Goal: Task Accomplishment & Management: Manage account settings

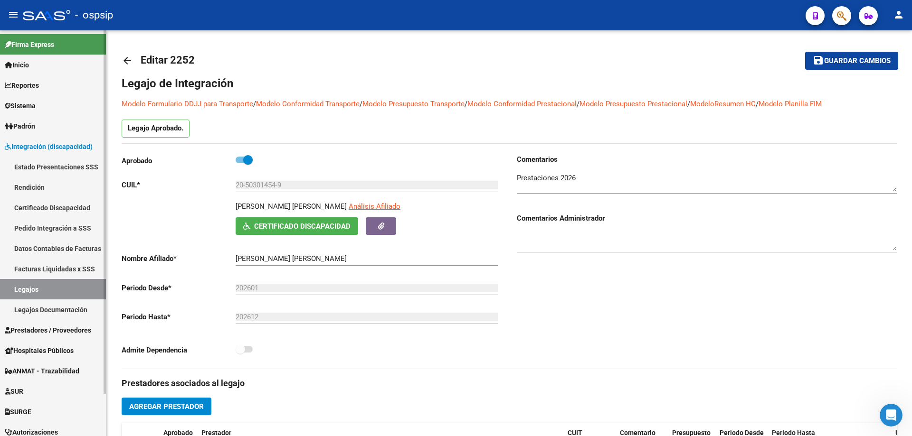
scroll to position [4, 0]
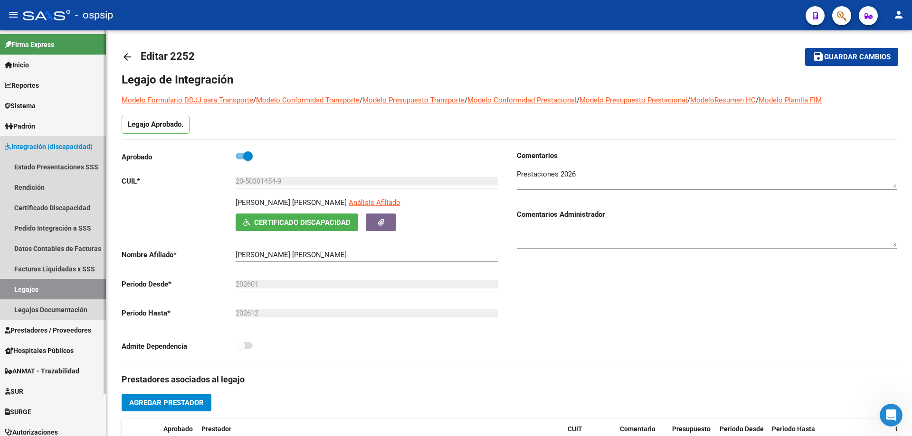
click at [66, 289] on link "Legajos" at bounding box center [53, 289] width 106 height 20
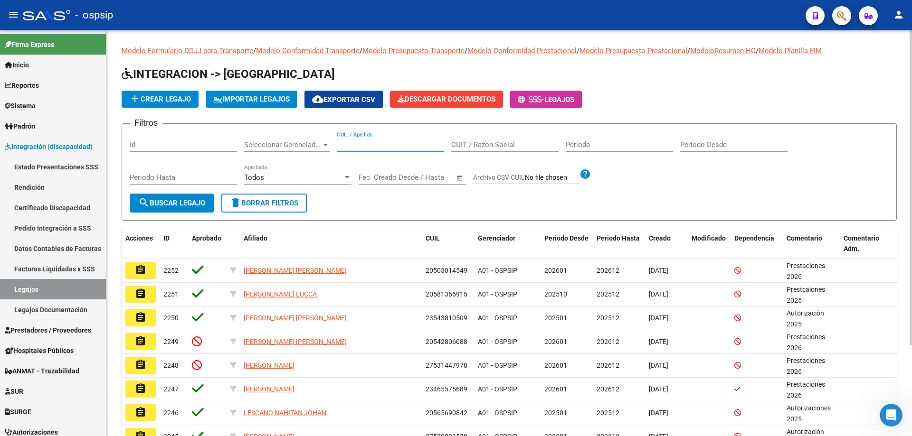
paste input "20542806088"
type input "20542806088"
click at [197, 204] on span "search Buscar Legajo" at bounding box center [171, 203] width 67 height 9
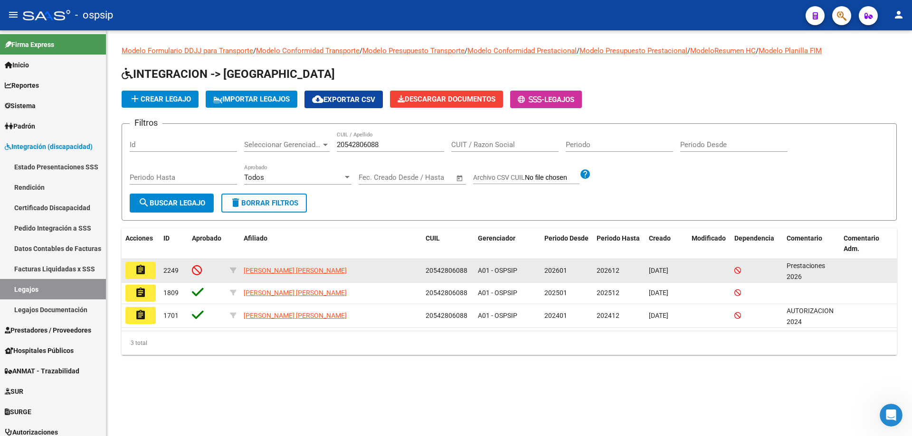
click at [144, 275] on mat-icon "assignment" at bounding box center [140, 269] width 11 height 11
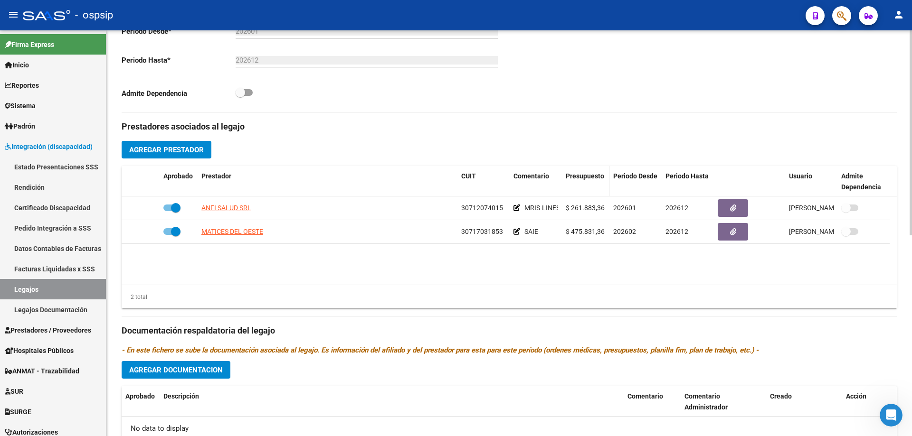
scroll to position [380, 0]
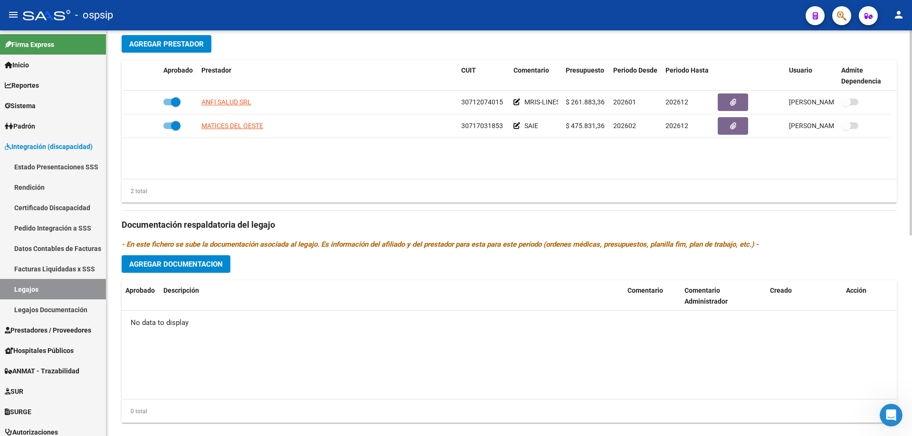
click at [192, 263] on span "Agregar Documentacion" at bounding box center [176, 264] width 94 height 9
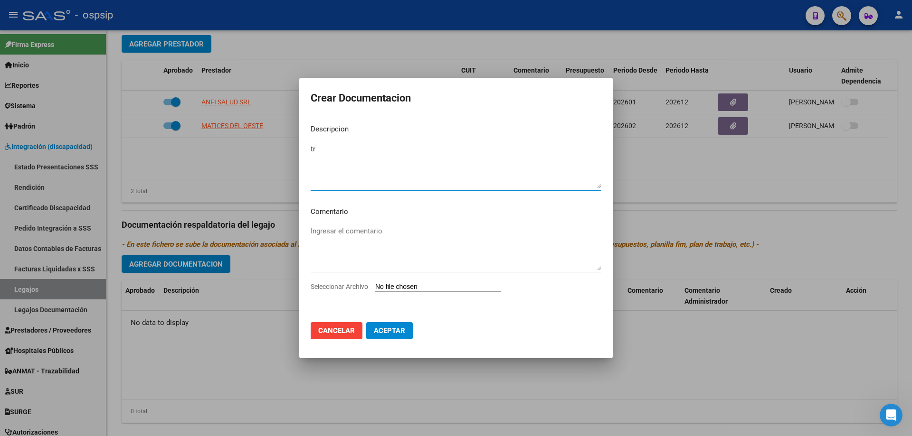
type textarea "t"
type textarea "TRAMITE: MRIS"
click at [449, 286] on input "Seleccionar Archivo" at bounding box center [438, 287] width 126 height 9
type input "C:\fakepath\[PERSON_NAME]-MRIS (1).pdf"
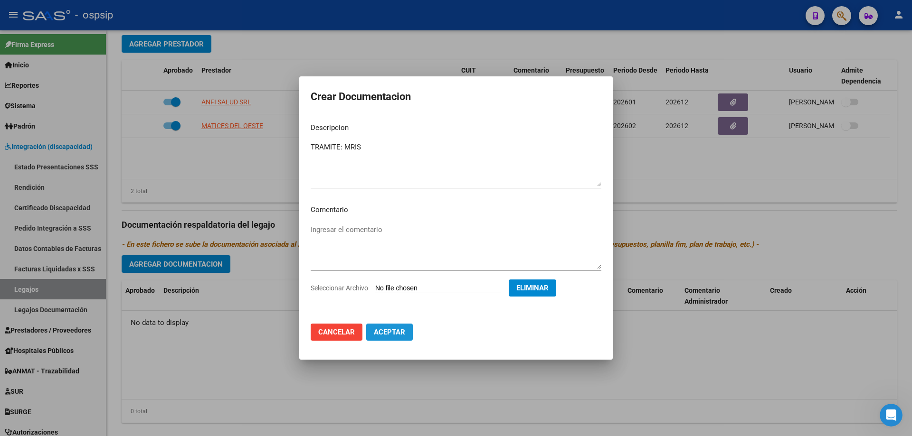
click at [389, 331] on span "Aceptar" at bounding box center [389, 332] width 31 height 9
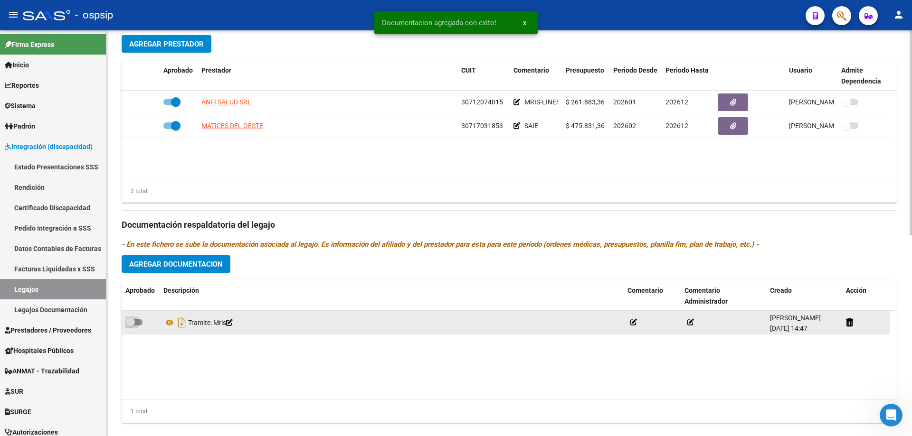
click at [137, 324] on span at bounding box center [133, 322] width 17 height 7
click at [130, 326] on input "checkbox" at bounding box center [130, 326] width 0 height 0
click at [173, 323] on icon at bounding box center [169, 322] width 12 height 11
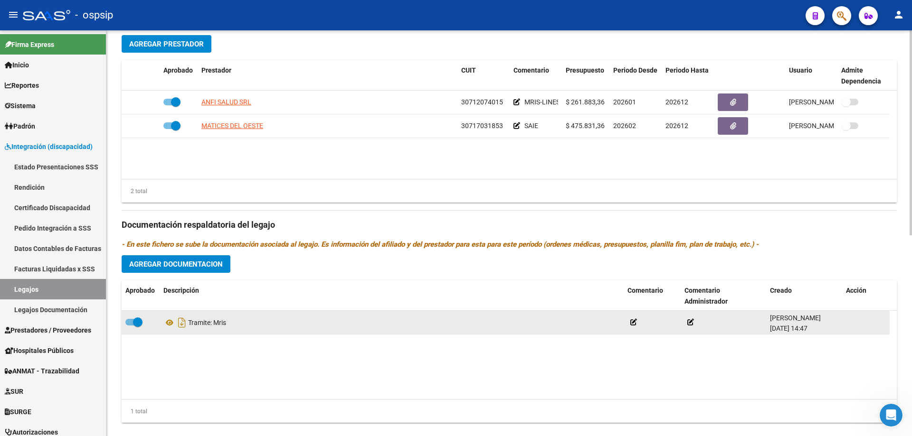
click at [141, 325] on span at bounding box center [137, 322] width 9 height 9
click at [130, 326] on input "checkbox" at bounding box center [130, 326] width 0 height 0
checkbox input "false"
click at [849, 323] on icon at bounding box center [849, 322] width 7 height 9
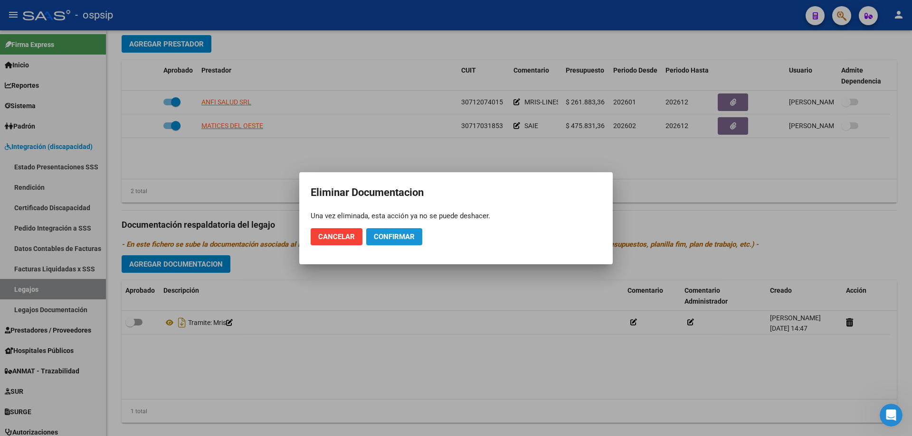
click at [381, 238] on span "Confirmar" at bounding box center [394, 237] width 41 height 9
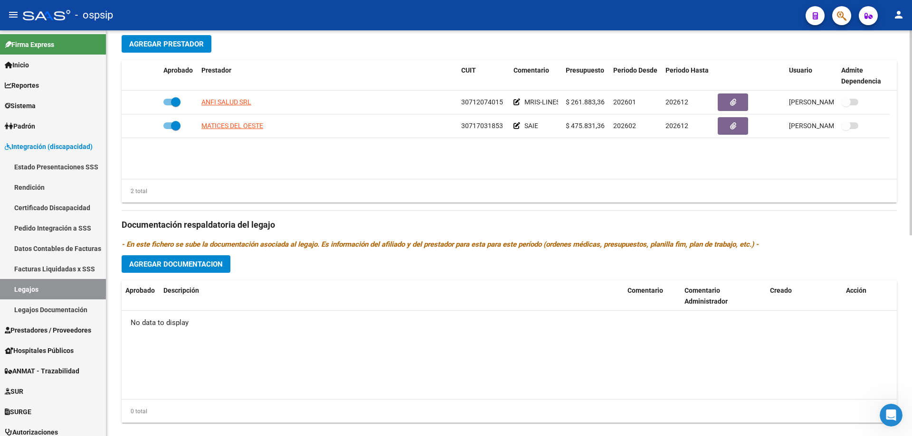
click at [179, 265] on span "Agregar Documentacion" at bounding box center [176, 264] width 94 height 9
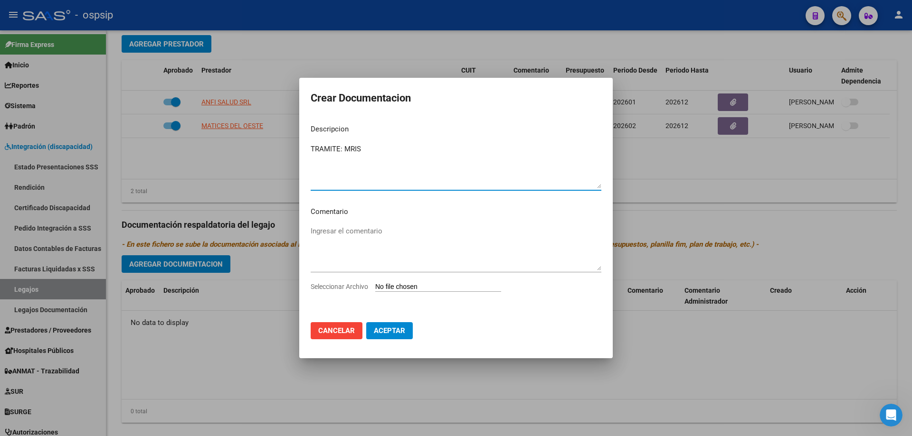
type textarea "TRAMITE: MRIS"
click at [387, 282] on div "Seleccionar Archivo" at bounding box center [455, 291] width 291 height 18
click at [438, 285] on input "Seleccionar Archivo" at bounding box center [438, 287] width 126 height 9
type input "C:\fakepath\[PERSON_NAME] [PERSON_NAME]-MRIS.pdf"
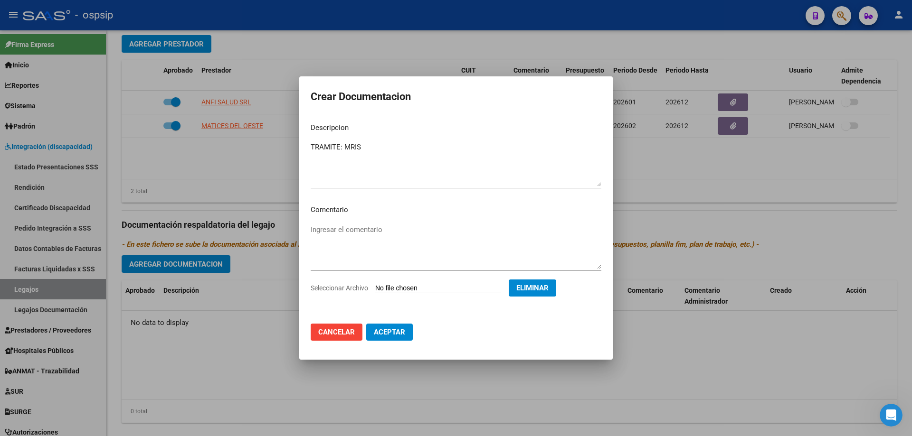
click at [404, 330] on span "Aceptar" at bounding box center [389, 332] width 31 height 9
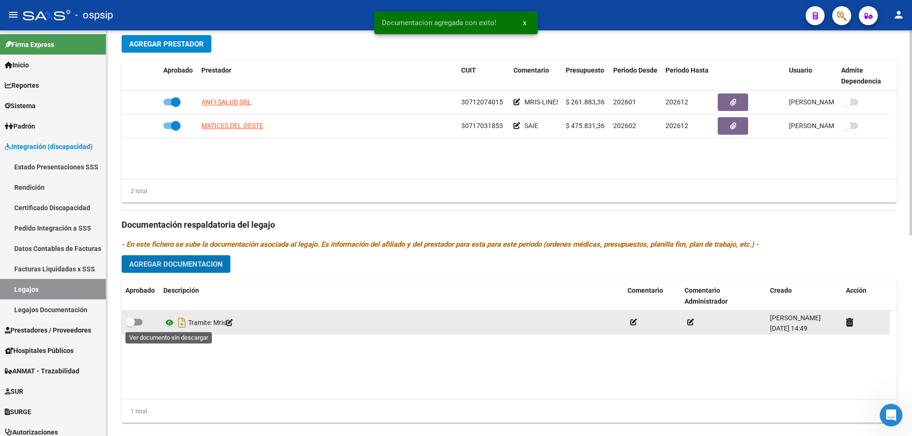
click at [172, 326] on icon at bounding box center [169, 322] width 12 height 11
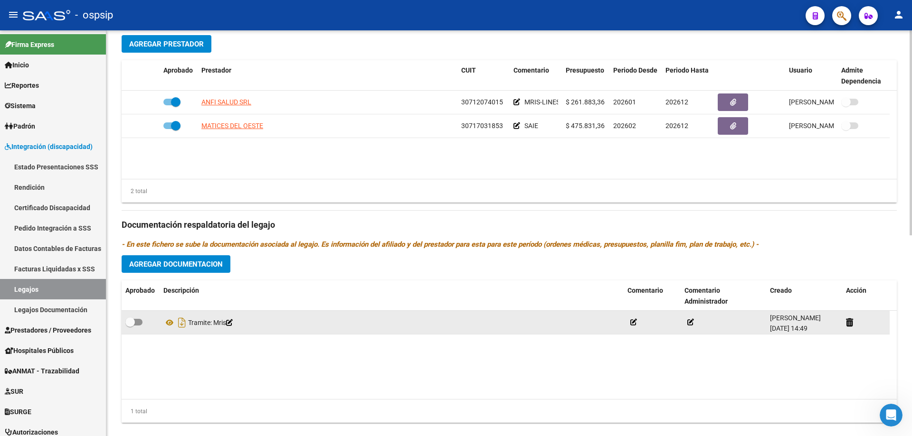
click at [139, 321] on span at bounding box center [133, 322] width 17 height 7
click at [130, 326] on input "checkbox" at bounding box center [130, 326] width 0 height 0
checkbox input "true"
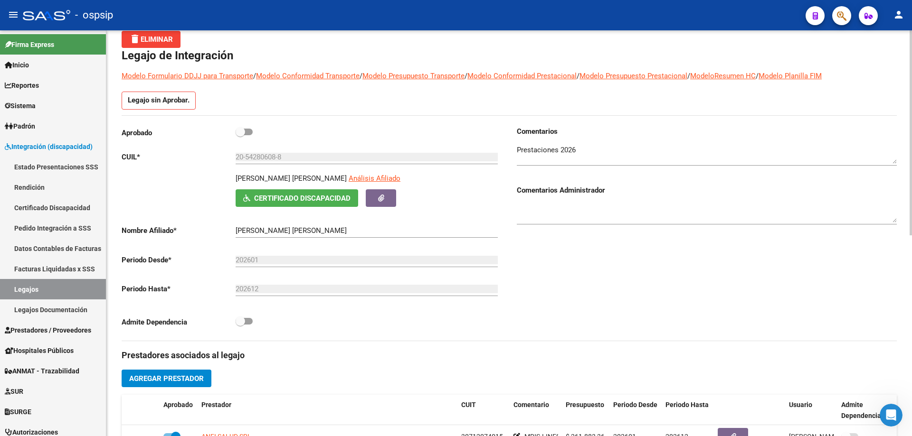
scroll to position [0, 0]
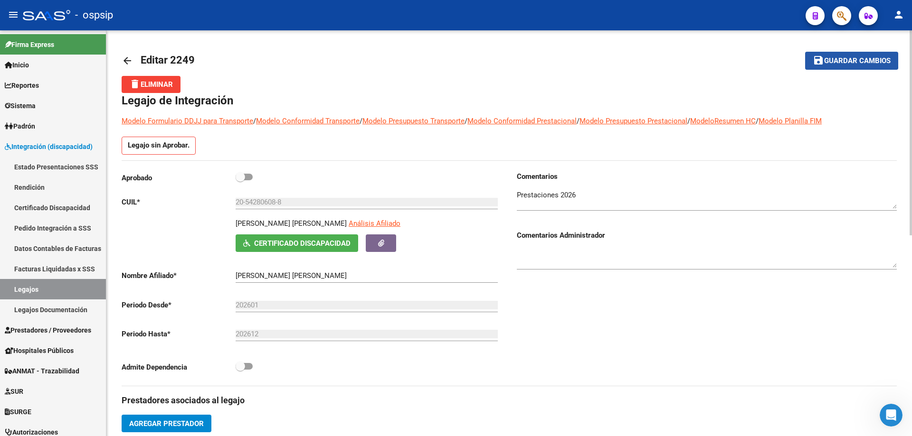
click at [843, 59] on span "Guardar cambios" at bounding box center [857, 61] width 66 height 9
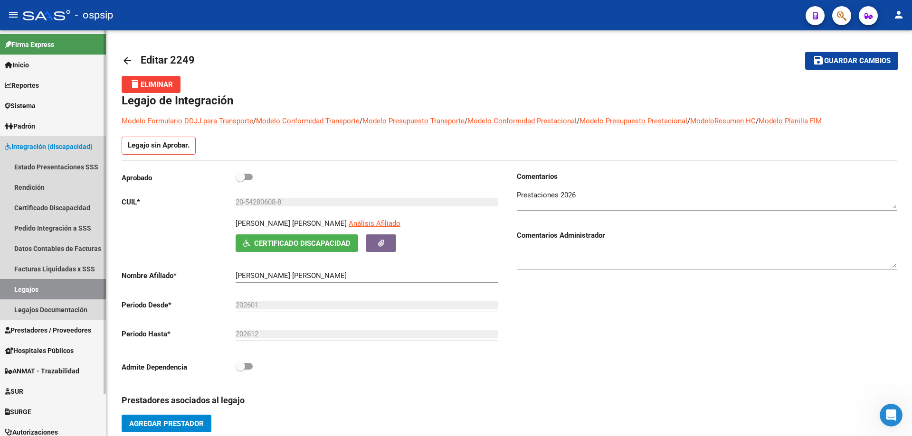
click at [76, 292] on link "Legajos" at bounding box center [53, 289] width 106 height 20
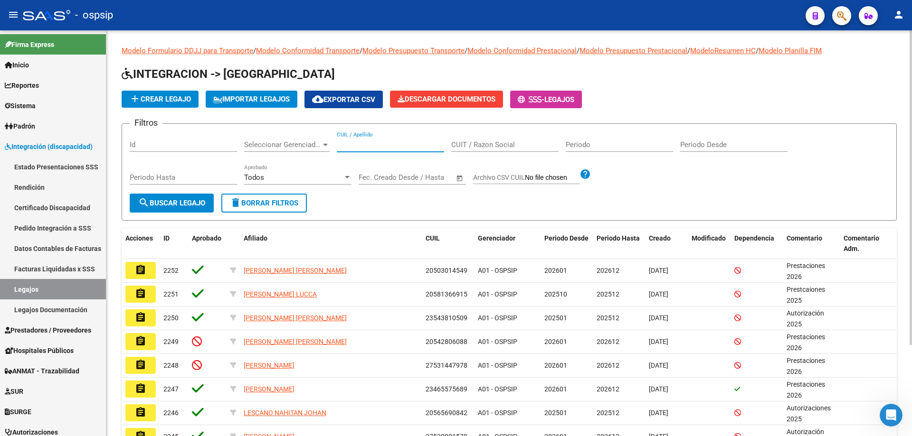
paste input "20581366915"
type input "20581366915"
click at [168, 199] on span "search Buscar Legajo" at bounding box center [171, 203] width 67 height 9
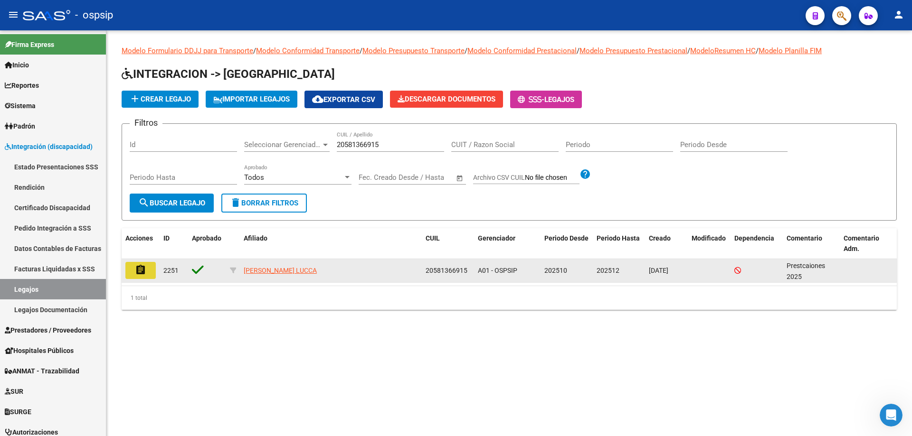
click at [137, 270] on mat-icon "assignment" at bounding box center [140, 269] width 11 height 11
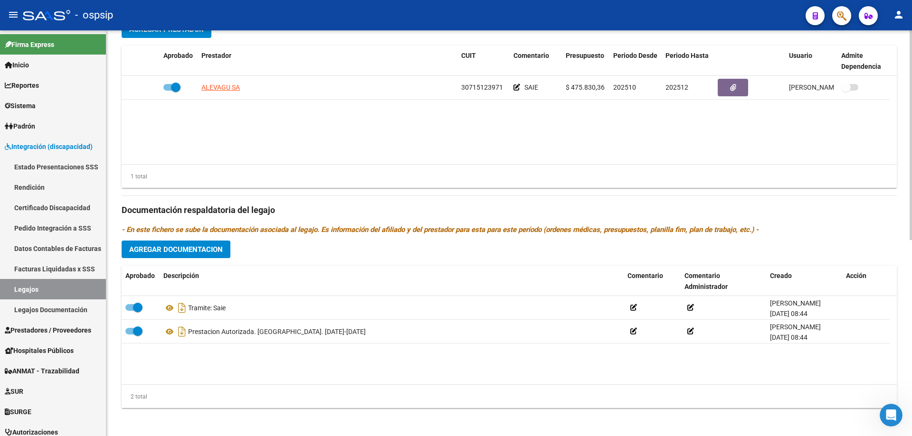
scroll to position [380, 0]
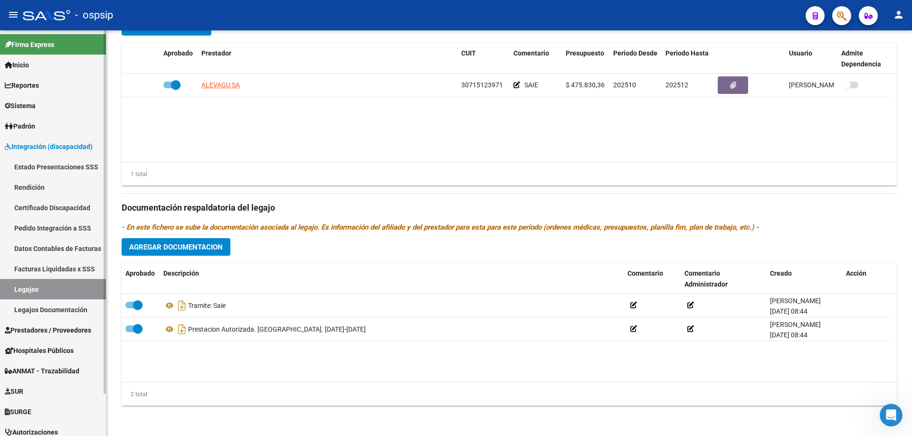
click at [52, 282] on link "Legajos" at bounding box center [53, 289] width 106 height 20
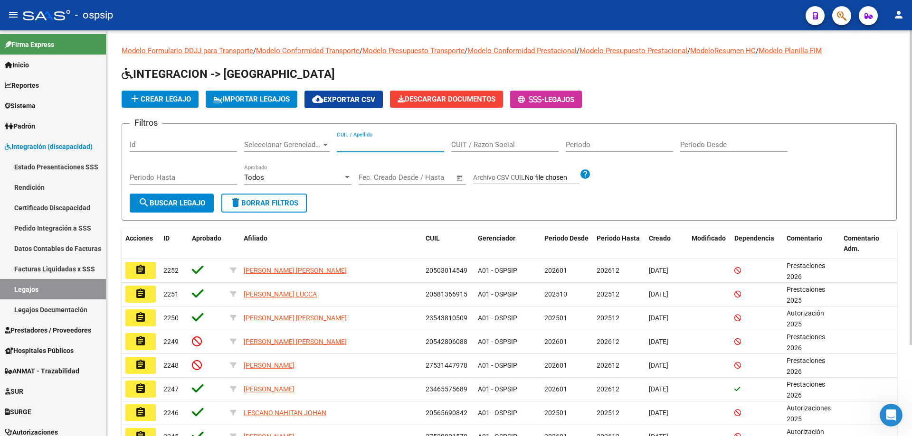
paste input "27-94060982-3"
click at [173, 204] on span "search Buscar Legajo" at bounding box center [171, 203] width 67 height 9
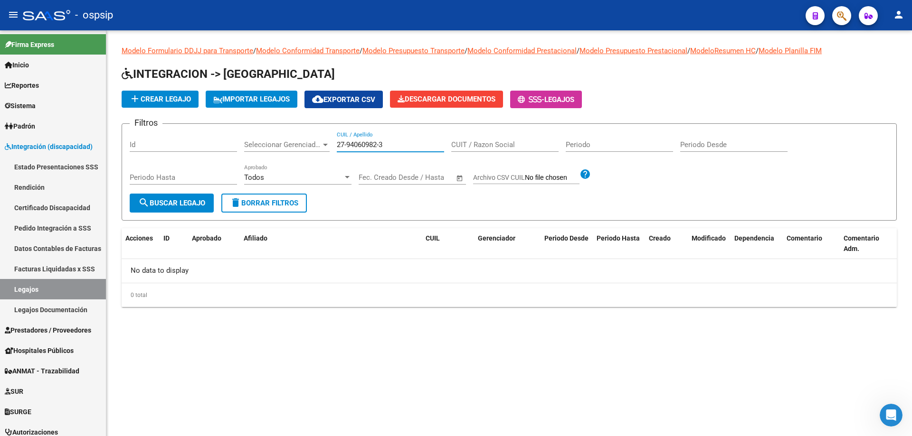
click at [348, 144] on input "27-94060982-3" at bounding box center [390, 145] width 107 height 9
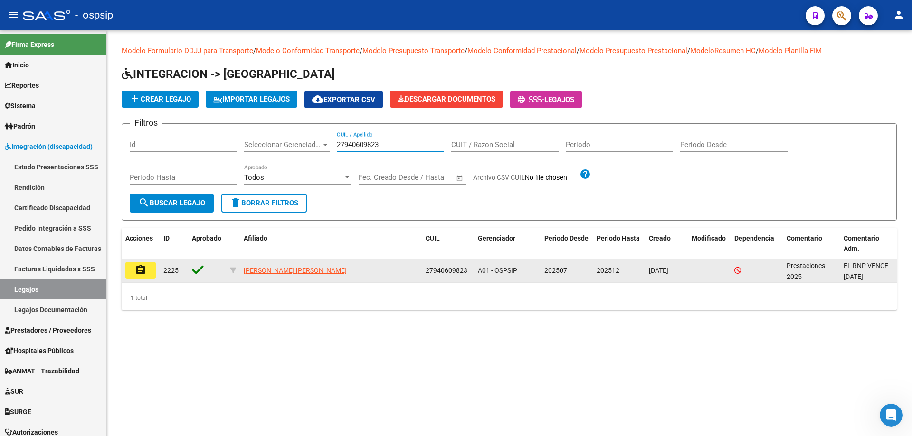
type input "27940609823"
click at [148, 270] on button "assignment" at bounding box center [140, 270] width 30 height 17
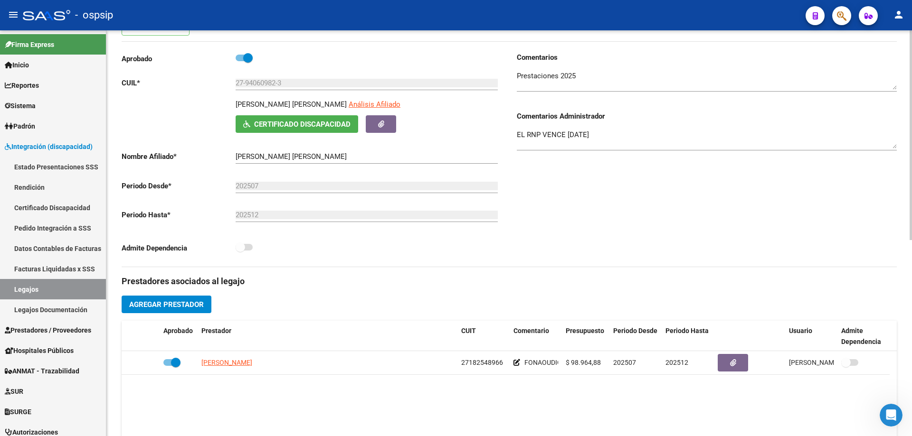
scroll to position [47, 0]
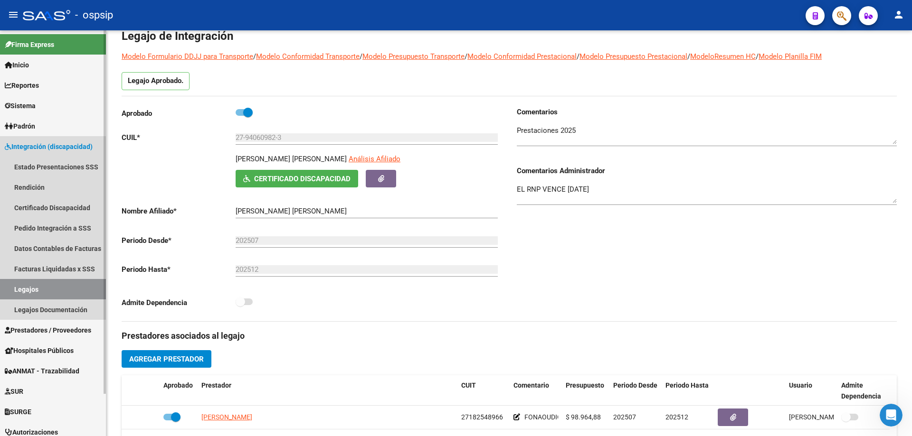
click at [32, 291] on link "Legajos" at bounding box center [53, 289] width 106 height 20
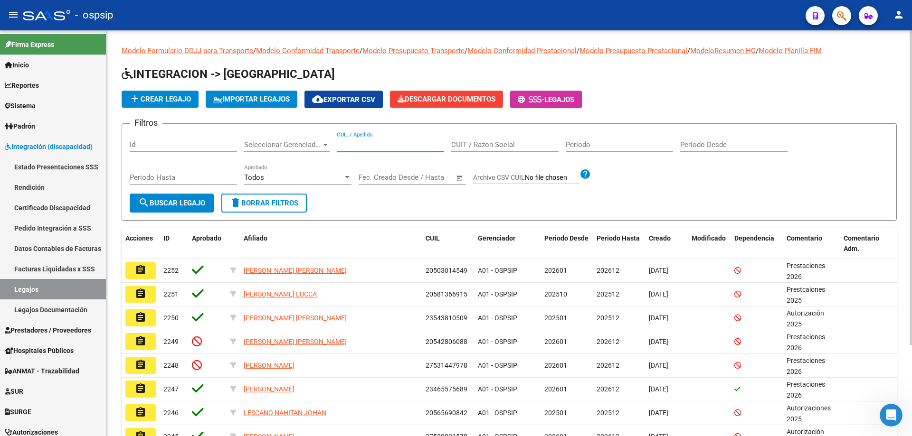
paste input "20406724167"
type input "20406724167"
click at [190, 197] on button "search Buscar Legajo" at bounding box center [172, 203] width 84 height 19
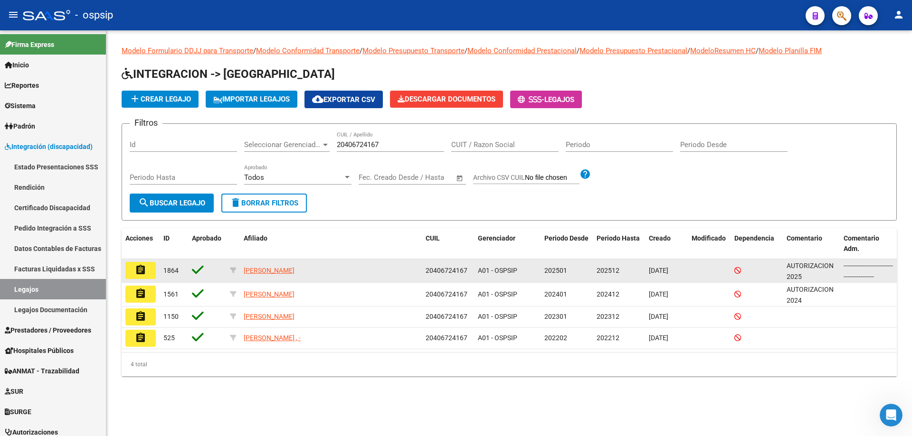
click at [139, 273] on mat-icon "assignment" at bounding box center [140, 269] width 11 height 11
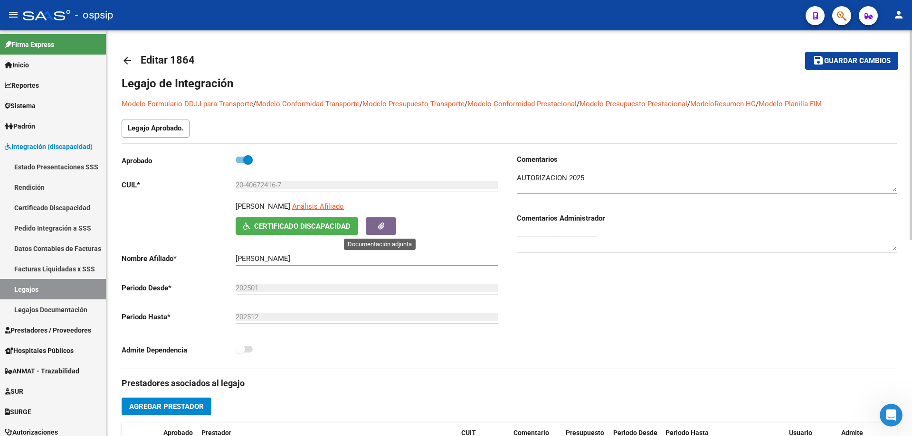
click at [381, 224] on icon "button" at bounding box center [381, 226] width 6 height 7
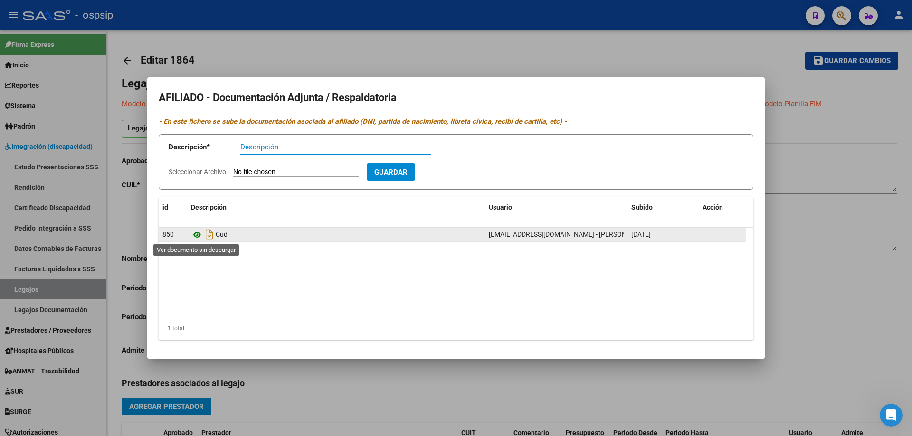
click at [197, 236] on icon at bounding box center [197, 234] width 12 height 11
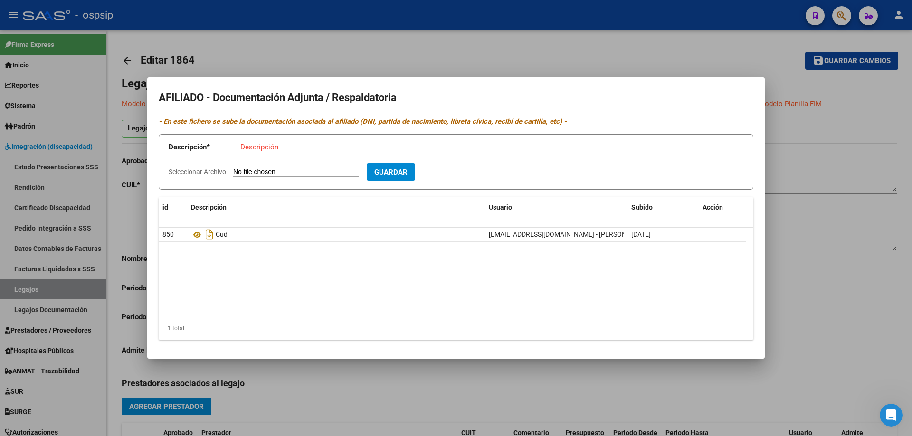
click at [862, 283] on div at bounding box center [456, 218] width 912 height 436
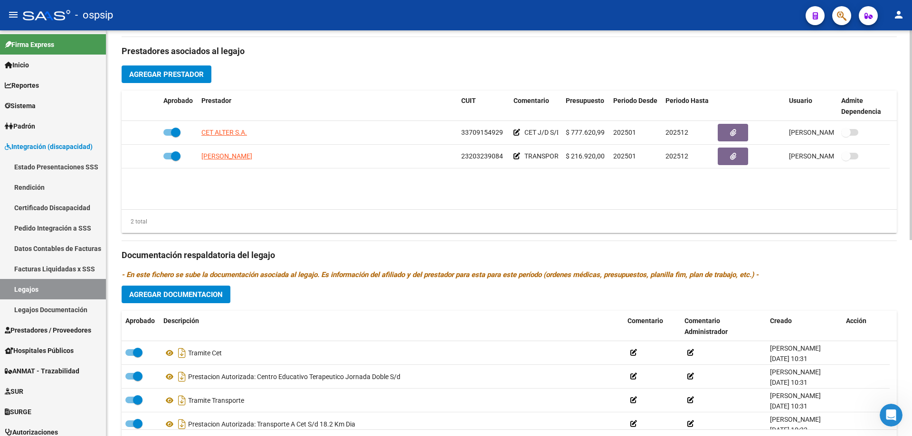
scroll to position [380, 0]
